Goal: Task Accomplishment & Management: Manage account settings

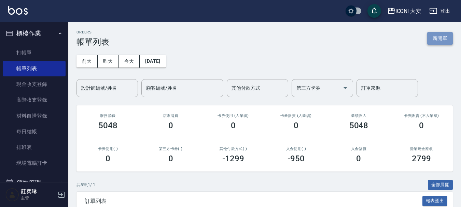
click at [438, 41] on button "新開單" at bounding box center [440, 38] width 26 height 13
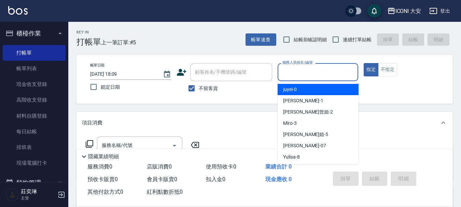
click at [324, 72] on input "服務人員姓名/編號" at bounding box center [318, 72] width 75 height 12
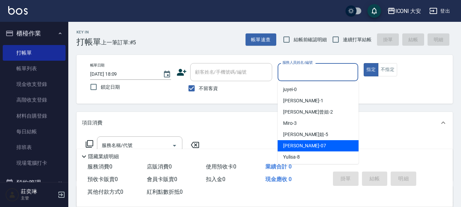
click at [316, 146] on div "[PERSON_NAME] -07" at bounding box center [318, 145] width 81 height 11
type input "[PERSON_NAME]-07"
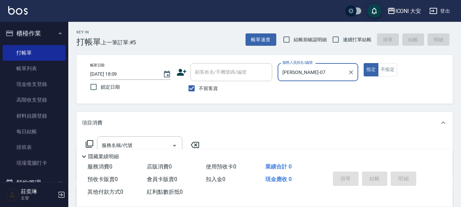
scroll to position [34, 0]
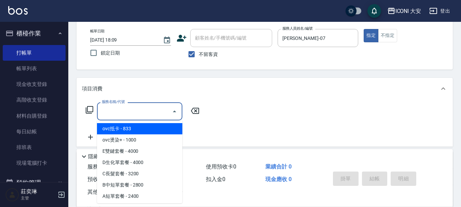
click at [164, 114] on input "服務名稱/代號" at bounding box center [134, 111] width 69 height 12
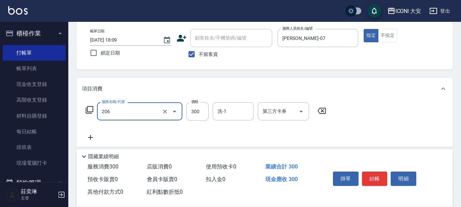
type input "洗髮(206)"
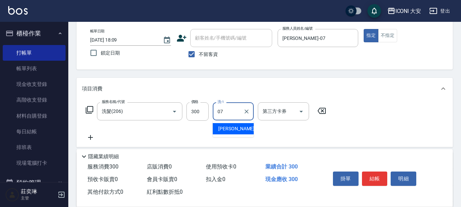
type input "[PERSON_NAME]-07"
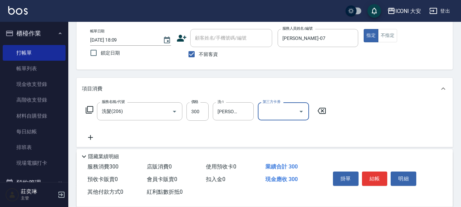
click at [91, 138] on icon at bounding box center [90, 137] width 5 height 5
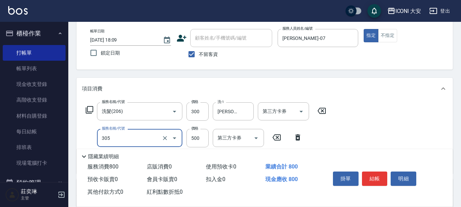
type input "剪髮(305)"
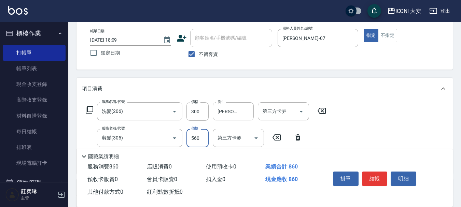
type input "560"
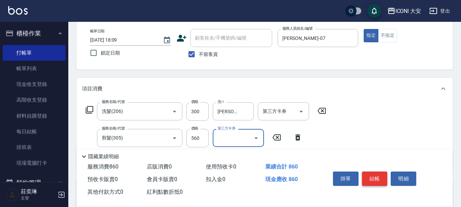
click at [381, 178] on button "結帳" at bounding box center [375, 179] width 26 height 14
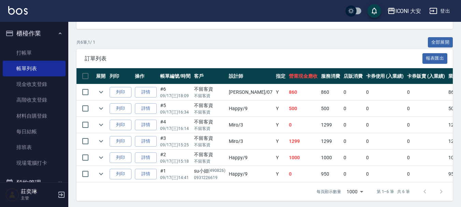
scroll to position [150, 0]
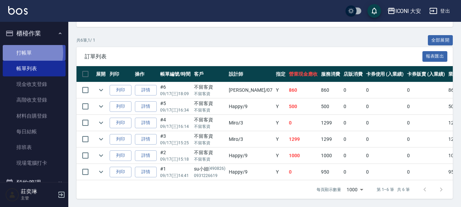
click at [22, 53] on link "打帳單" at bounding box center [34, 53] width 63 height 16
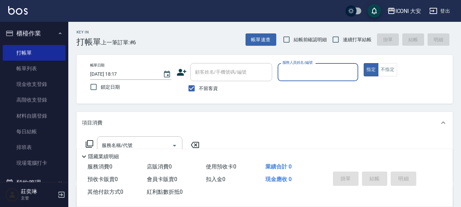
click at [326, 74] on input "服務人員姓名/編號" at bounding box center [318, 72] width 75 height 12
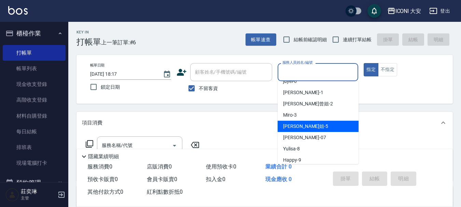
scroll to position [13, 0]
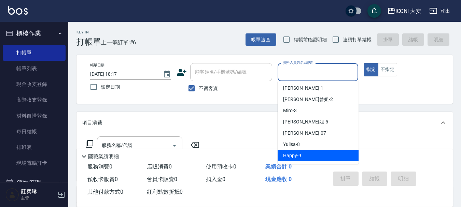
click at [296, 157] on span "Happy -9" at bounding box center [292, 155] width 18 height 7
type input "Happy-9"
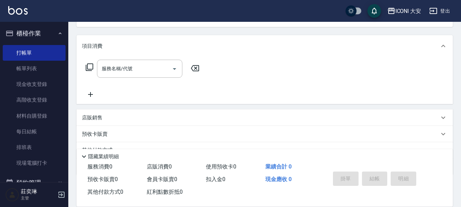
scroll to position [102, 0]
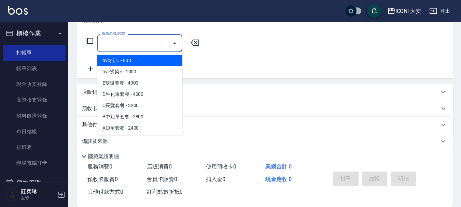
click at [141, 46] on input "服務名稱/代號" at bounding box center [134, 43] width 69 height 12
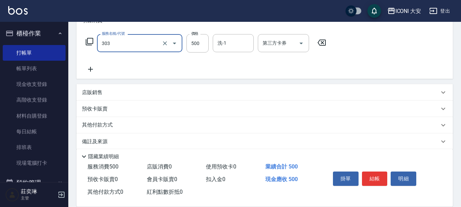
type input "洗+剪優惠(303)"
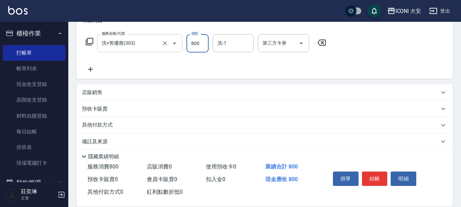
type input "800"
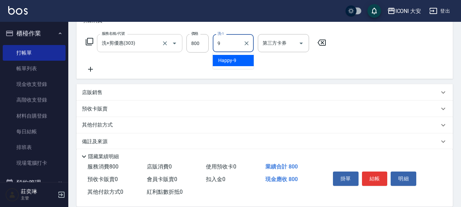
type input "Happy-9"
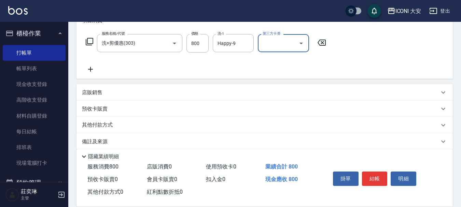
drag, startPoint x: 372, startPoint y: 176, endPoint x: 323, endPoint y: 140, distance: 61.6
click at [370, 174] on button "結帳" at bounding box center [375, 179] width 26 height 14
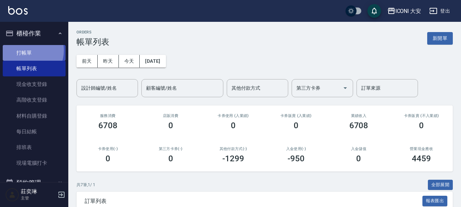
click at [27, 50] on link "打帳單" at bounding box center [34, 53] width 63 height 16
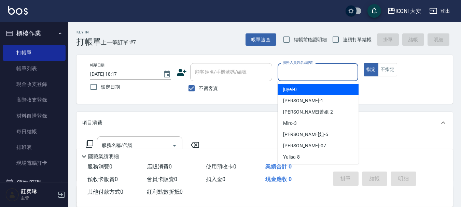
click at [310, 73] on input "服務人員姓名/編號" at bounding box center [318, 72] width 75 height 12
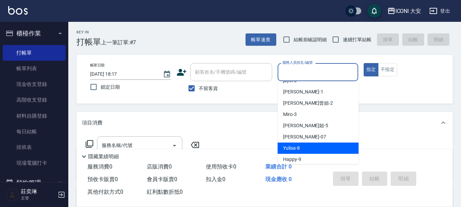
scroll to position [13, 0]
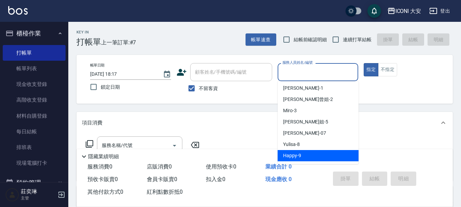
click at [300, 157] on span "Happy -9" at bounding box center [292, 155] width 18 height 7
type input "Happy-9"
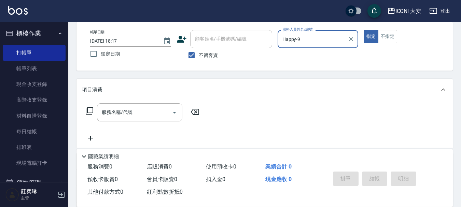
scroll to position [102, 0]
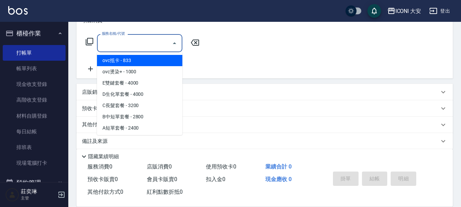
click at [138, 47] on input "服務名稱/代號" at bounding box center [134, 43] width 69 height 12
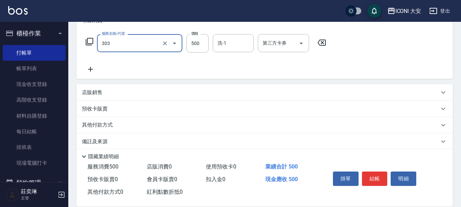
type input "洗+剪優惠(303)"
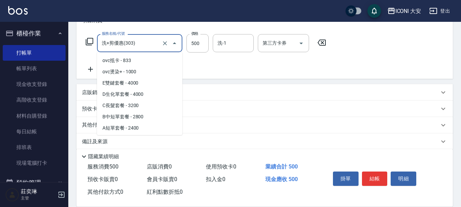
click at [136, 45] on input "洗+剪優惠(303)" at bounding box center [130, 43] width 60 height 12
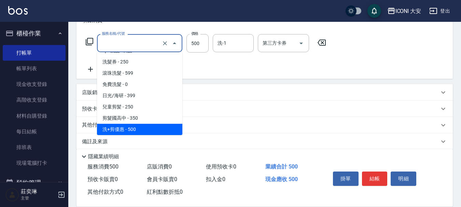
scroll to position [0, 0]
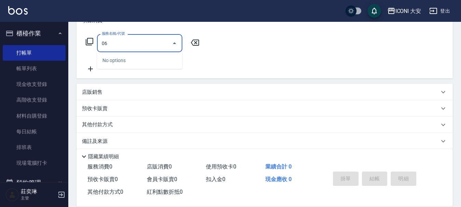
type input "0"
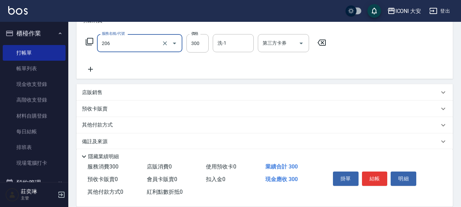
type input "洗髮(206)"
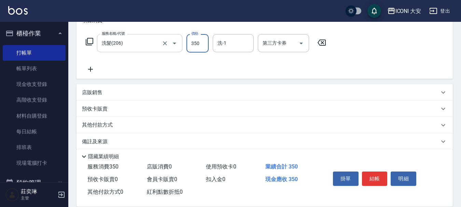
type input "350"
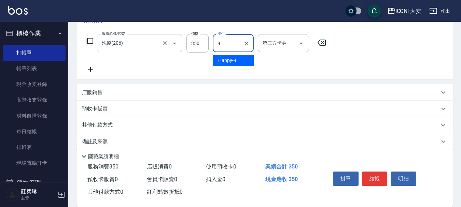
type input "Happy-9"
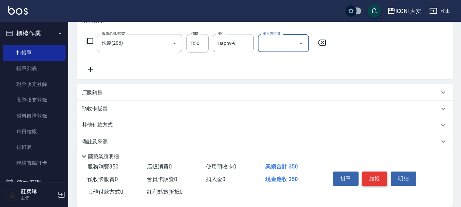
click at [377, 173] on button "結帳" at bounding box center [375, 179] width 26 height 14
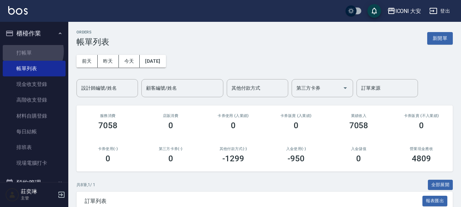
drag, startPoint x: 32, startPoint y: 51, endPoint x: 127, endPoint y: 46, distance: 94.7
click at [32, 51] on link "打帳單" at bounding box center [34, 53] width 63 height 16
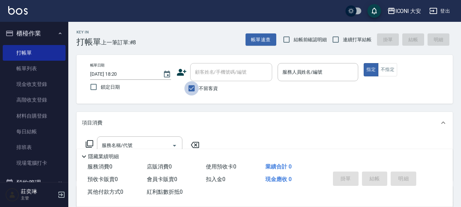
drag, startPoint x: 190, startPoint y: 87, endPoint x: 205, endPoint y: 61, distance: 30.0
click at [190, 85] on input "不留客資" at bounding box center [191, 88] width 14 height 14
checkbox input "false"
drag, startPoint x: 207, startPoint y: 72, endPoint x: 202, endPoint y: 73, distance: 4.5
click at [207, 73] on div "顧客姓名/手機號碼/編號 顧客姓名/手機號碼/編號" at bounding box center [231, 72] width 82 height 18
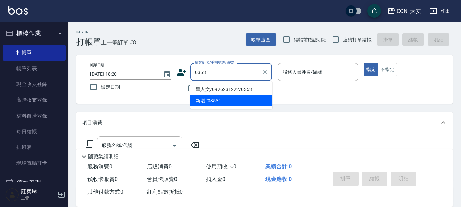
click at [221, 86] on li "畢人文/0926231222/0353" at bounding box center [231, 89] width 82 height 11
type input "畢人文/0926231222/0353"
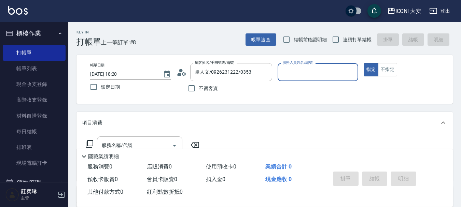
type input "Happy-9"
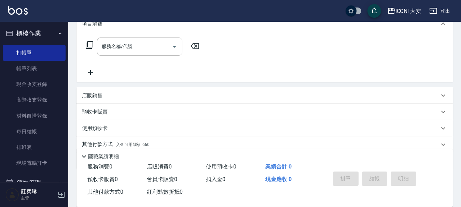
scroll to position [102, 0]
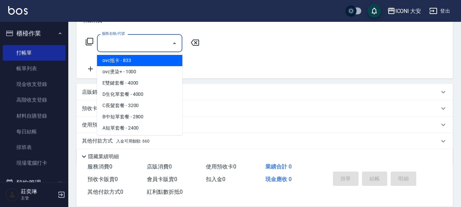
click at [135, 45] on input "服務名稱/代號" at bounding box center [134, 43] width 69 height 12
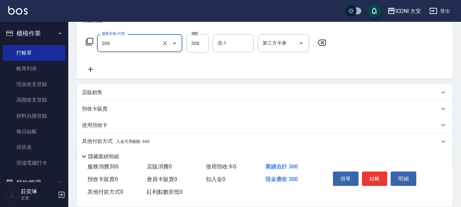
type input "洗髮(206)"
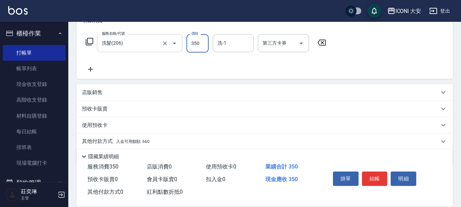
type input "350"
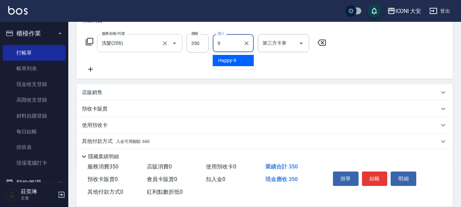
type input "Happy-9"
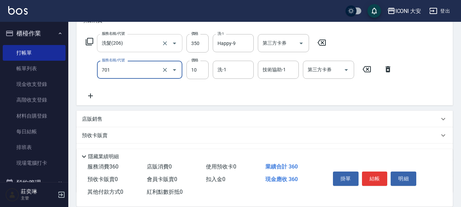
type input "潤絲(701)"
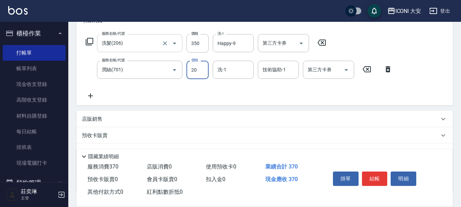
type input "20"
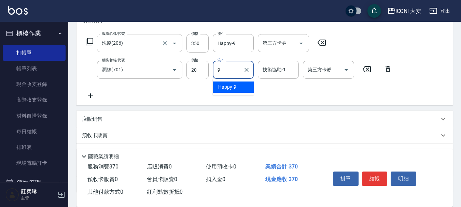
type input "Happy-9"
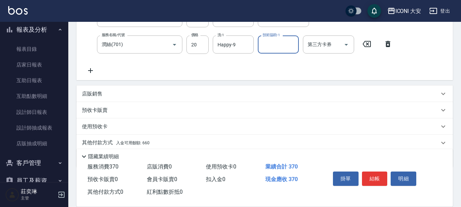
scroll to position [154, 0]
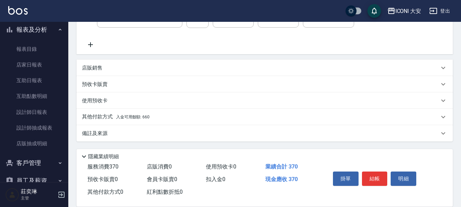
click at [135, 118] on span "入金可用餘額: 660" at bounding box center [132, 117] width 33 height 5
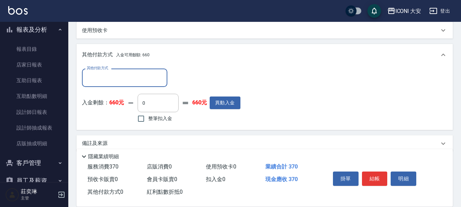
scroll to position [233, 0]
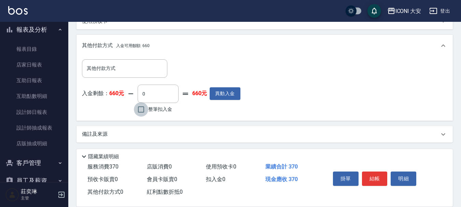
click at [138, 110] on input "整筆扣入金" at bounding box center [141, 109] width 14 height 14
checkbox input "true"
type input "370"
click at [371, 175] on button "結帳" at bounding box center [375, 179] width 26 height 14
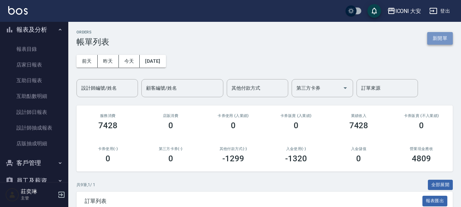
click at [439, 36] on button "新開單" at bounding box center [440, 38] width 26 height 13
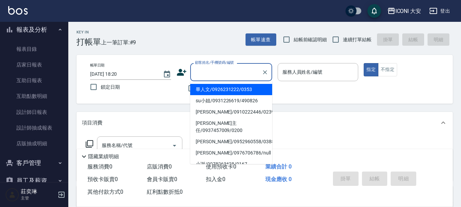
click at [225, 68] on input "顧客姓名/手機號碼/編號" at bounding box center [226, 72] width 66 height 12
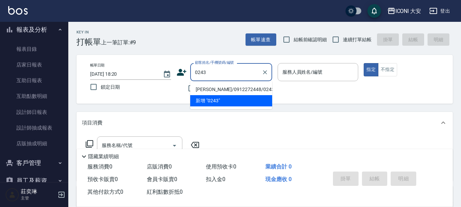
click at [231, 87] on li "[PERSON_NAME]/0912272448/0243" at bounding box center [231, 89] width 82 height 11
type input "[PERSON_NAME]/0912272448/0243"
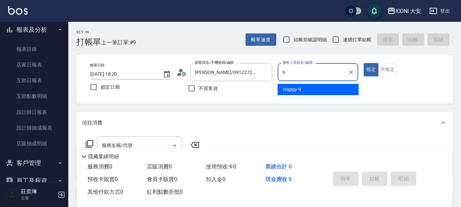
type input "Happy-9"
type button "true"
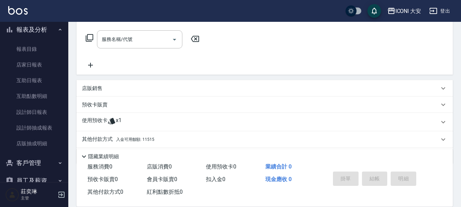
scroll to position [95, 0]
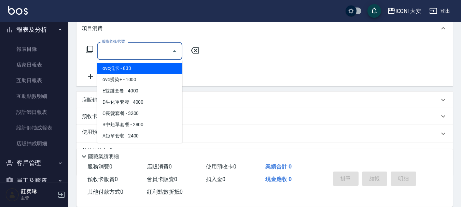
click at [136, 53] on input "服務名稱/代號" at bounding box center [134, 51] width 69 height 12
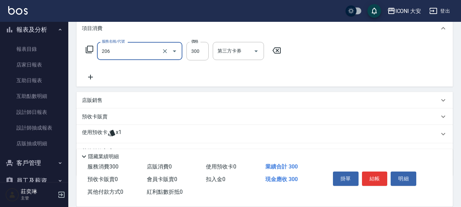
type input "洗髮(206)"
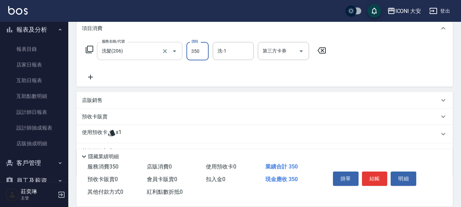
type input "350"
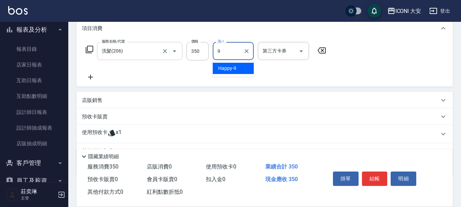
type input "Happy-9"
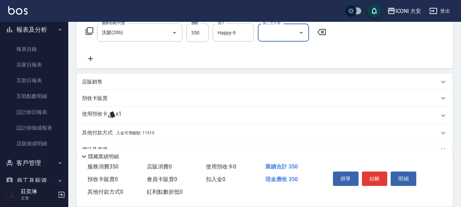
scroll to position [129, 0]
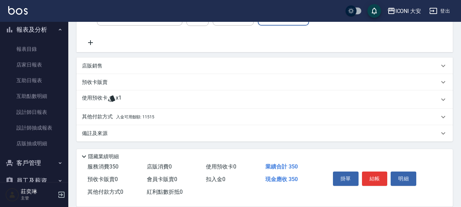
click at [145, 121] on p "其他付款方式 入金可用餘額: 11515" at bounding box center [118, 117] width 72 height 8
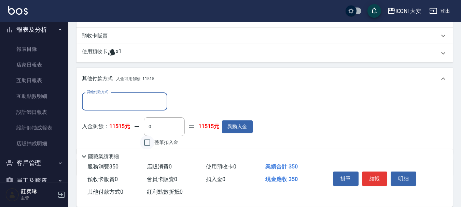
scroll to position [210, 0]
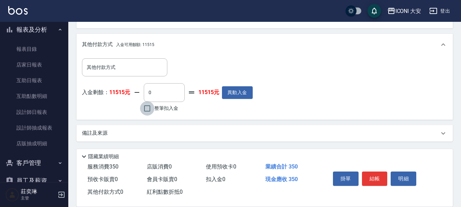
click at [150, 112] on input "整筆扣入金" at bounding box center [147, 108] width 14 height 14
checkbox input "true"
type input "350"
click at [372, 174] on button "結帳" at bounding box center [375, 179] width 26 height 14
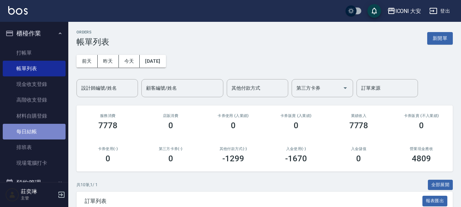
click at [38, 129] on link "每日結帳" at bounding box center [34, 132] width 63 height 16
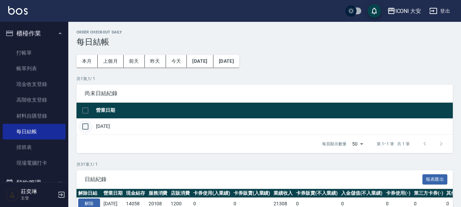
click at [89, 128] on input "checkbox" at bounding box center [85, 126] width 14 height 14
checkbox input "true"
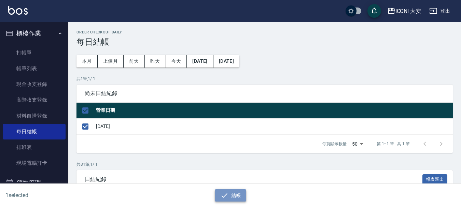
click at [223, 196] on icon "button" at bounding box center [224, 196] width 8 height 8
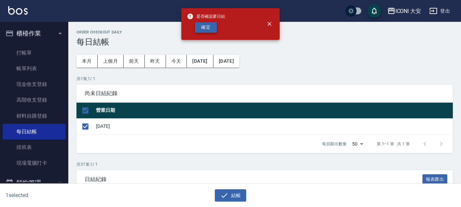
click at [196, 27] on button "確定" at bounding box center [206, 27] width 22 height 11
checkbox input "false"
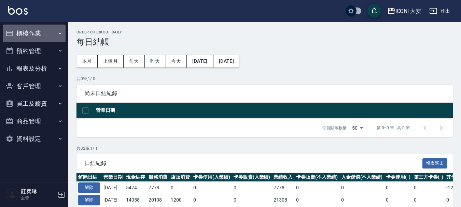
click at [42, 34] on button "櫃檯作業" at bounding box center [34, 34] width 63 height 18
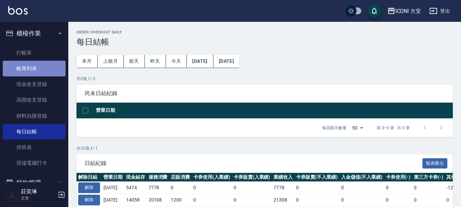
click at [37, 68] on link "帳單列表" at bounding box center [34, 69] width 63 height 16
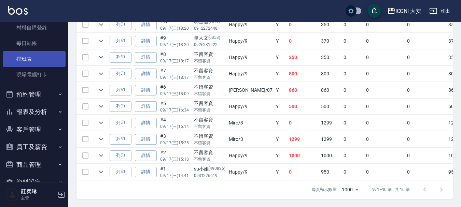
scroll to position [105, 0]
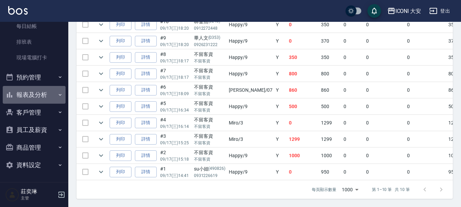
click at [43, 92] on button "報表及分析" at bounding box center [34, 95] width 63 height 18
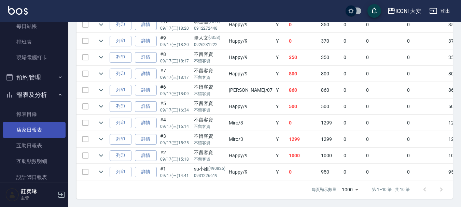
click at [42, 132] on link "店家日報表" at bounding box center [34, 130] width 63 height 16
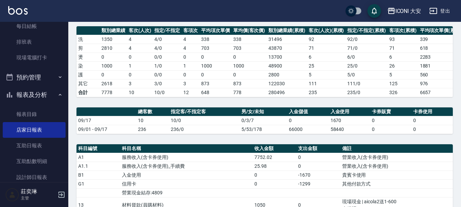
scroll to position [171, 0]
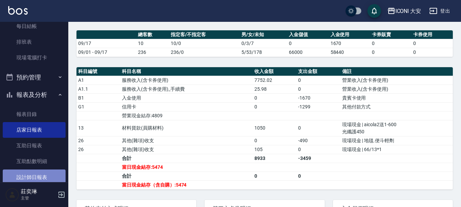
click at [38, 177] on link "設計師日報表" at bounding box center [34, 178] width 63 height 16
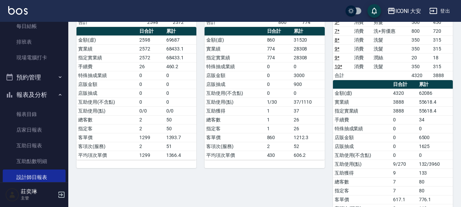
scroll to position [68, 0]
